Goal: Task Accomplishment & Management: Manage account settings

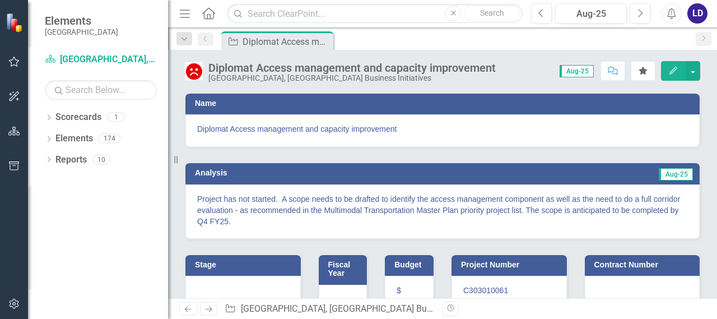
click at [671, 71] on icon "button" at bounding box center [673, 71] width 8 height 8
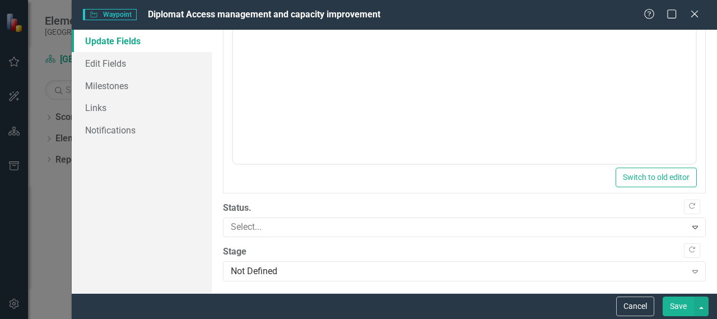
scroll to position [522, 0]
click at [689, 227] on icon "Expand" at bounding box center [694, 225] width 11 height 9
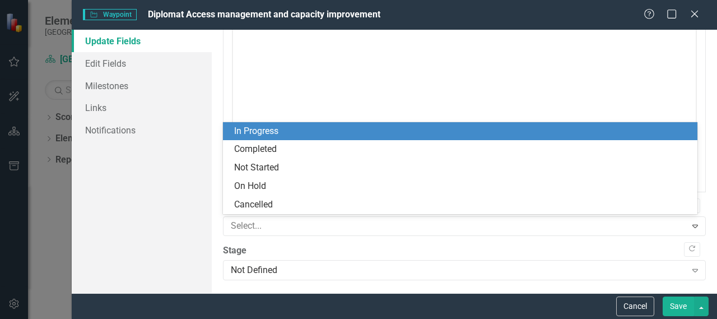
click at [327, 128] on div "In Progress" at bounding box center [462, 131] width 456 height 13
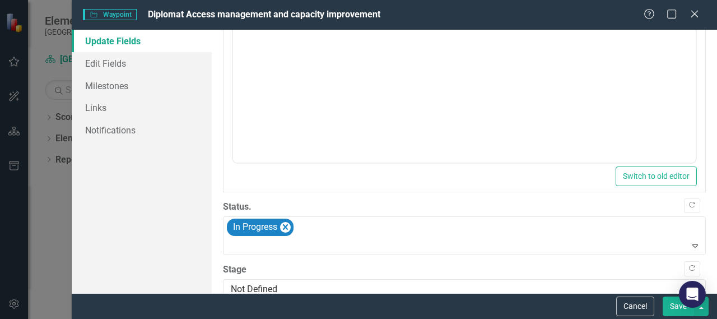
scroll to position [541, 0]
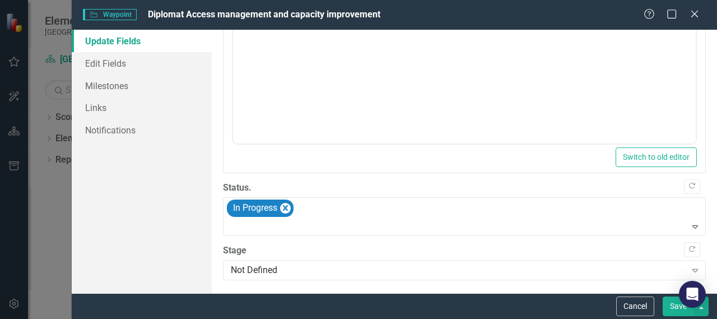
click at [685, 268] on div "Expand" at bounding box center [695, 270] width 20 height 18
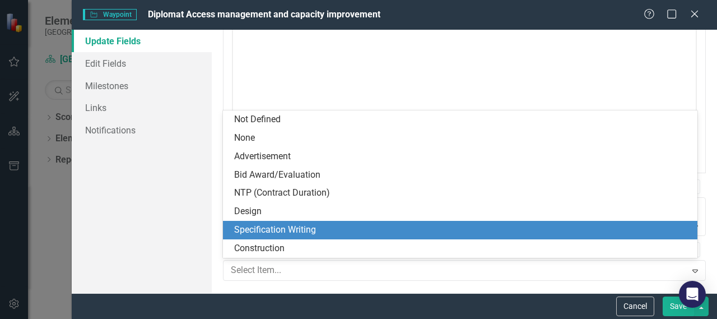
click at [429, 228] on div "Specification Writing" at bounding box center [462, 229] width 456 height 13
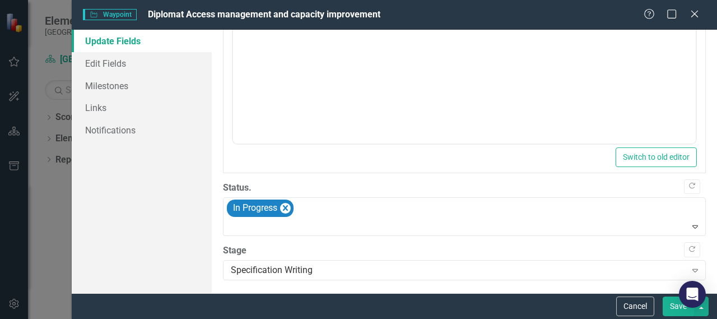
click at [652, 277] on div "Specification Writing Expand" at bounding box center [464, 270] width 483 height 20
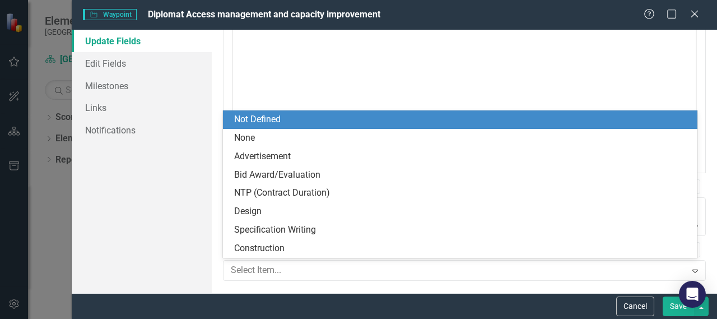
click at [399, 121] on div "Not Defined" at bounding box center [462, 119] width 456 height 13
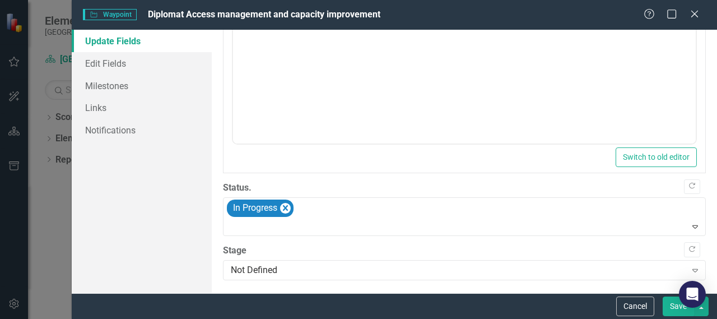
click at [674, 312] on button "Save" at bounding box center [677, 306] width 31 height 20
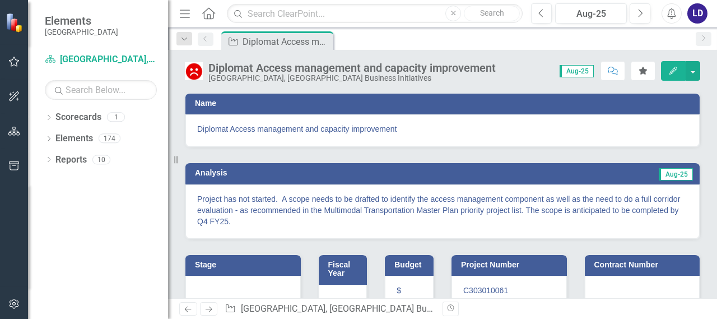
click at [677, 67] on icon "Edit" at bounding box center [673, 71] width 10 height 8
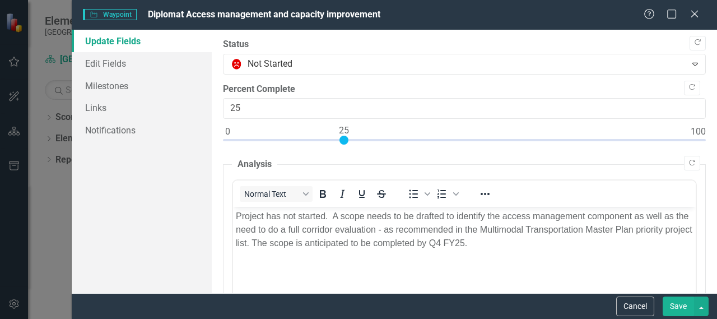
scroll to position [0, 0]
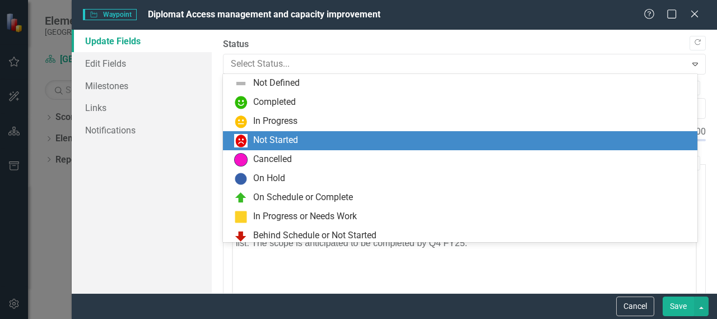
click at [674, 57] on div "Select Status..." at bounding box center [455, 64] width 460 height 20
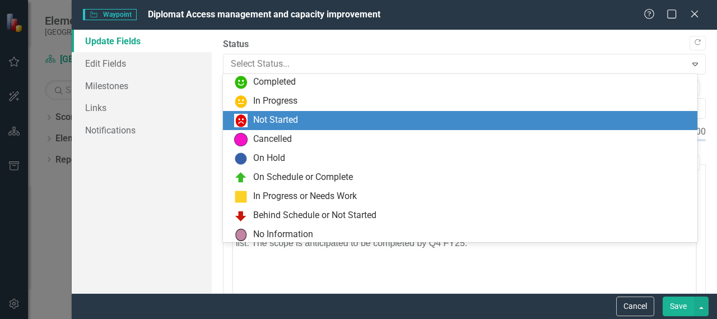
scroll to position [22, 0]
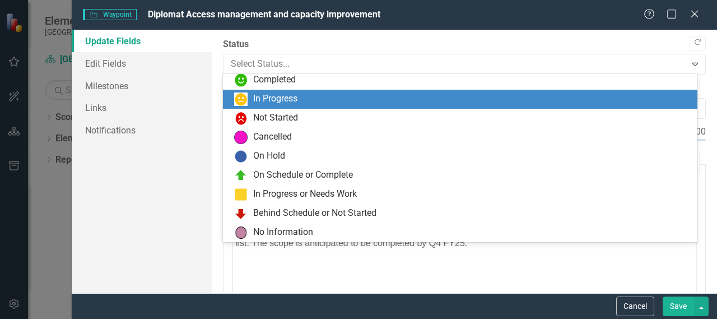
click at [353, 98] on div "In Progress" at bounding box center [462, 98] width 456 height 13
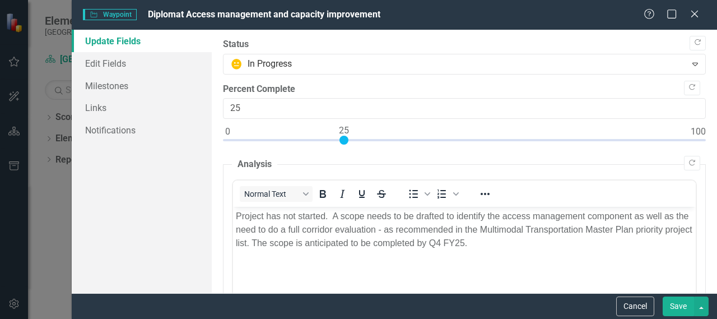
click at [680, 303] on button "Save" at bounding box center [677, 306] width 31 height 20
